Goal: Navigation & Orientation: Find specific page/section

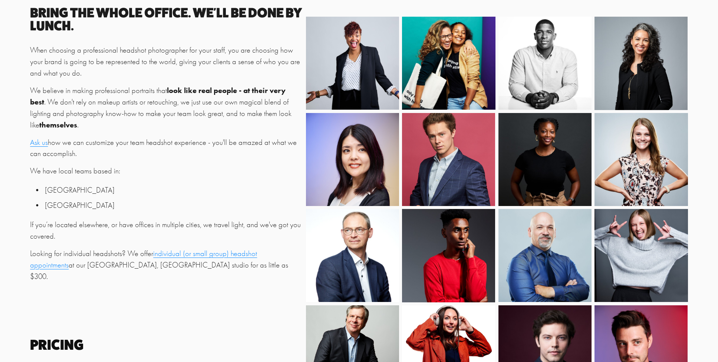
scroll to position [151, 0]
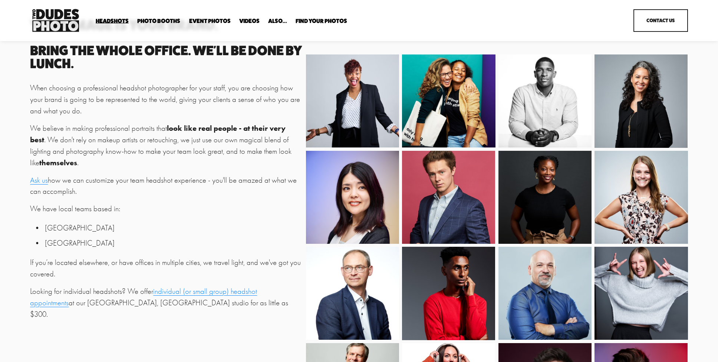
scroll to position [23, 0]
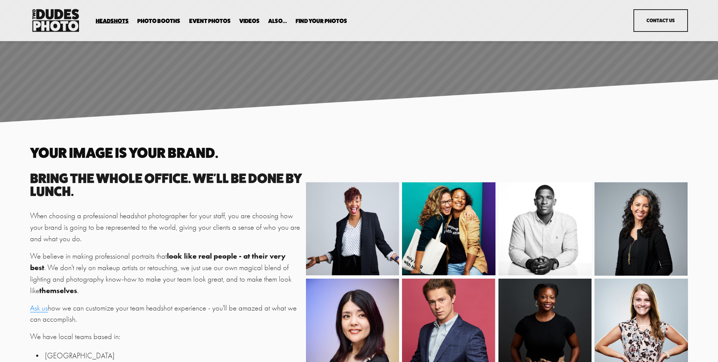
click at [0, 0] on span "Expo Headshots" at bounding box center [0, 0] width 0 height 0
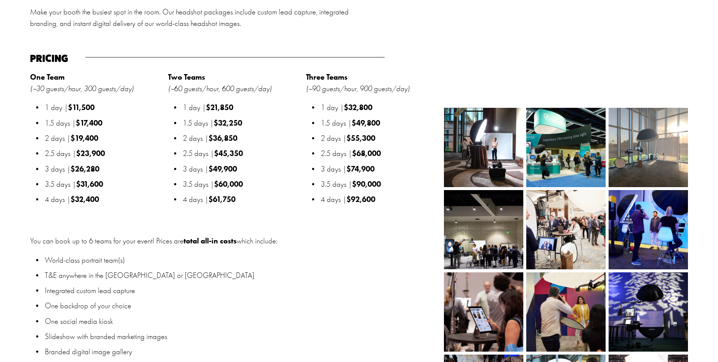
scroll to position [881, 0]
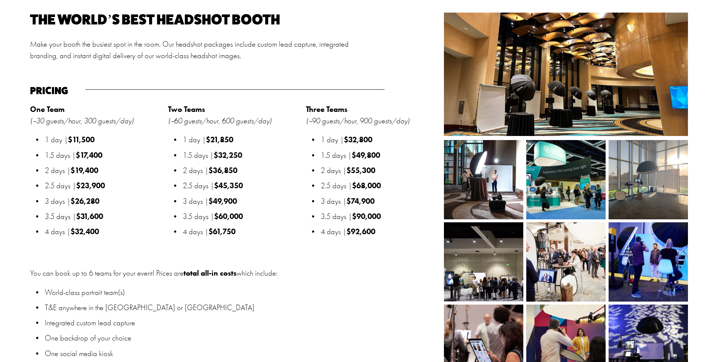
click at [320, 44] on p "Make your booth the busiest spot in the room. Our headshot packages include cus…" at bounding box center [193, 50] width 327 height 23
